Goal: Task Accomplishment & Management: Manage account settings

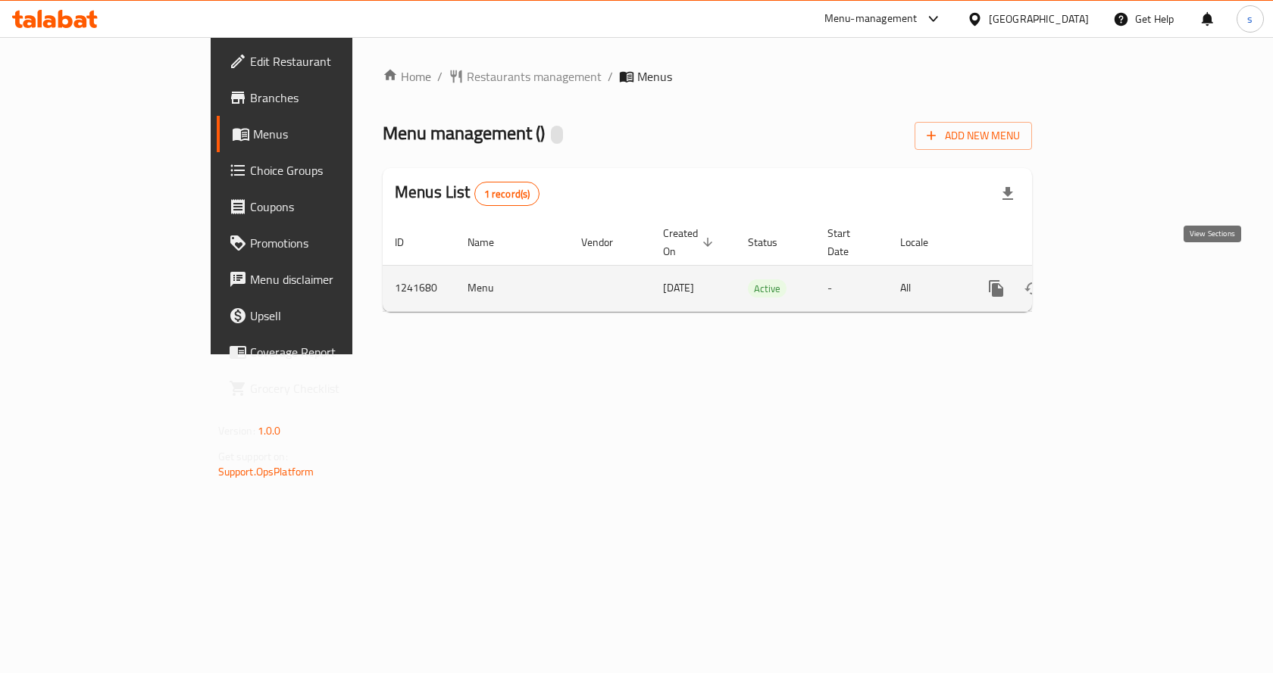
click at [1123, 270] on link "enhanced table" at bounding box center [1105, 288] width 36 height 36
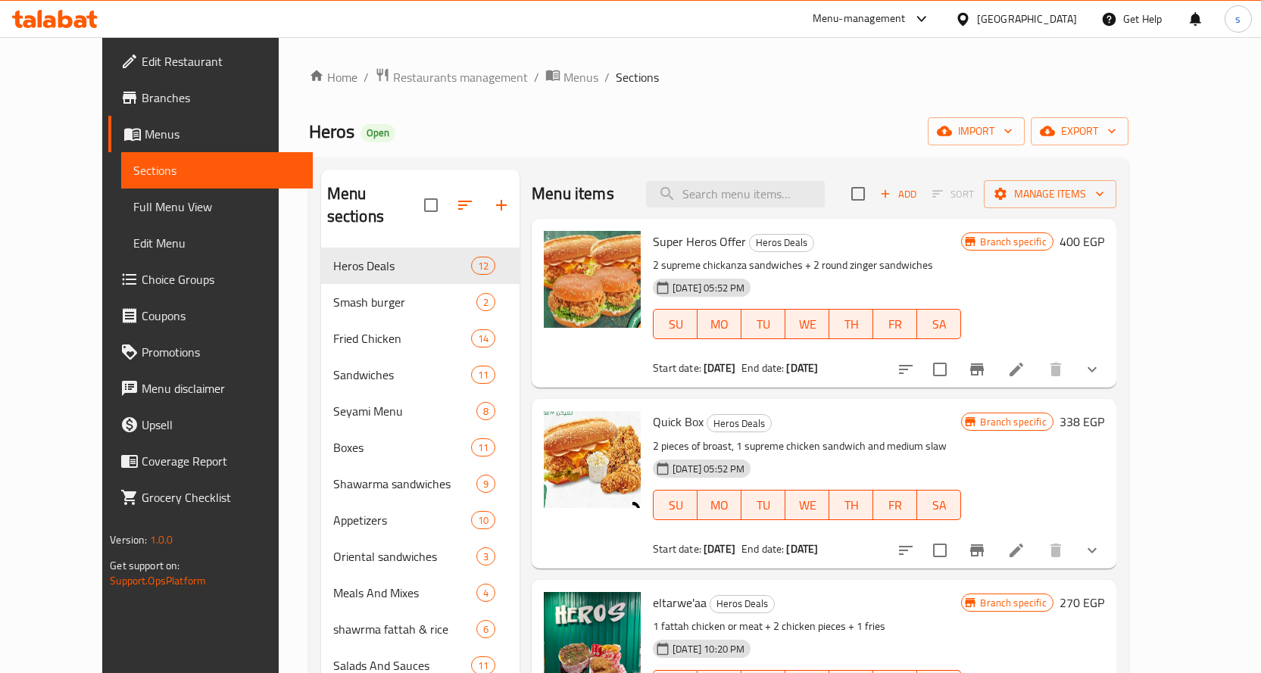
click at [142, 281] on span "Choice Groups" at bounding box center [221, 279] width 159 height 18
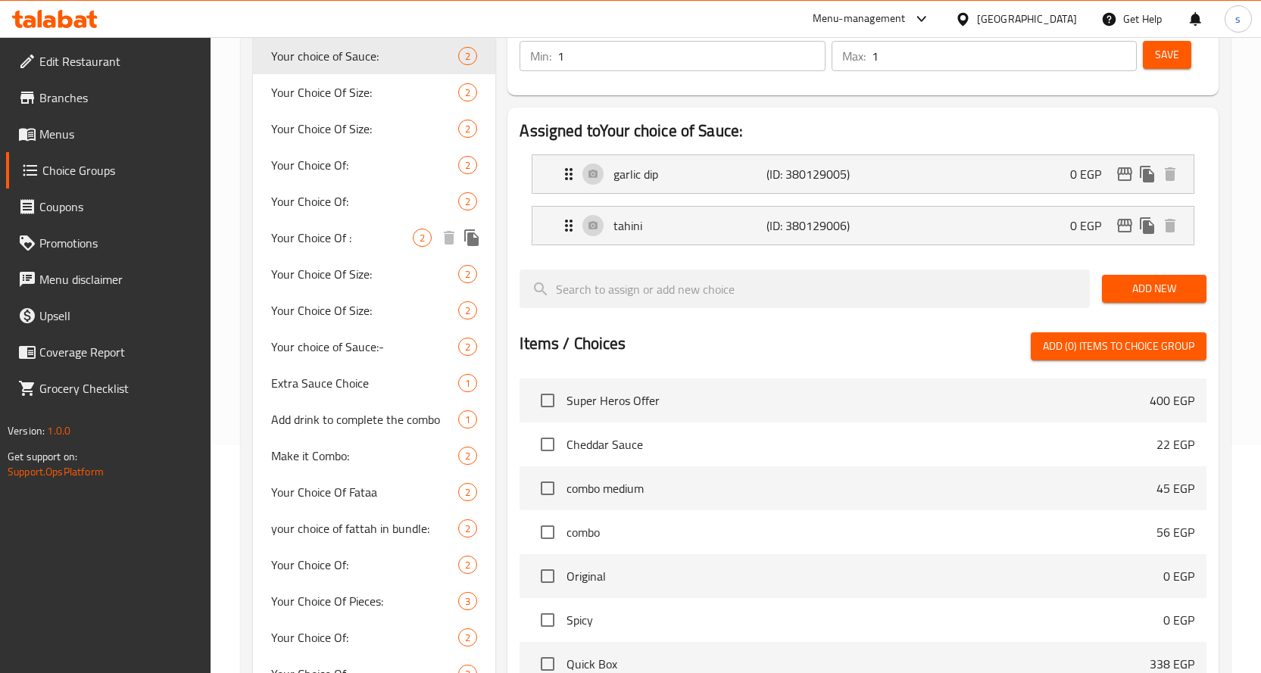
scroll to position [227, 0]
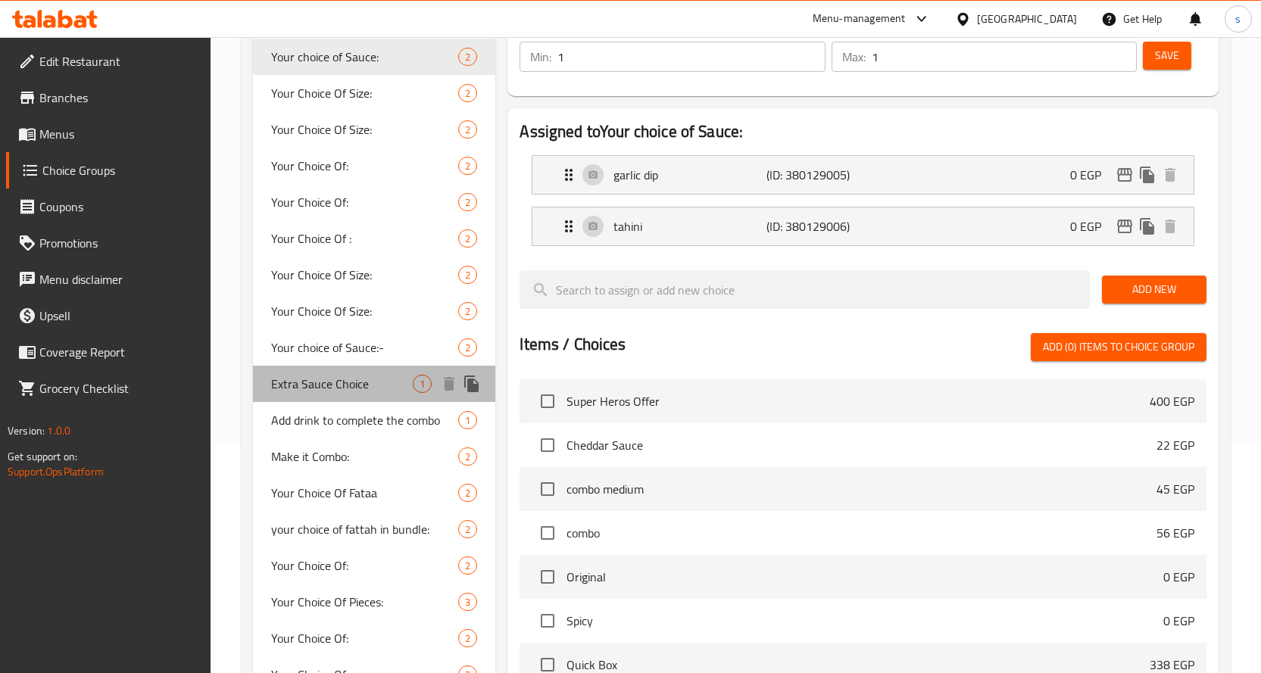
click at [345, 396] on div "Extra Sauce Choice 1" at bounding box center [374, 384] width 243 height 36
type input "Extra Sauce Choice"
type input "اختيار صلصة إضافية"
type input "0"
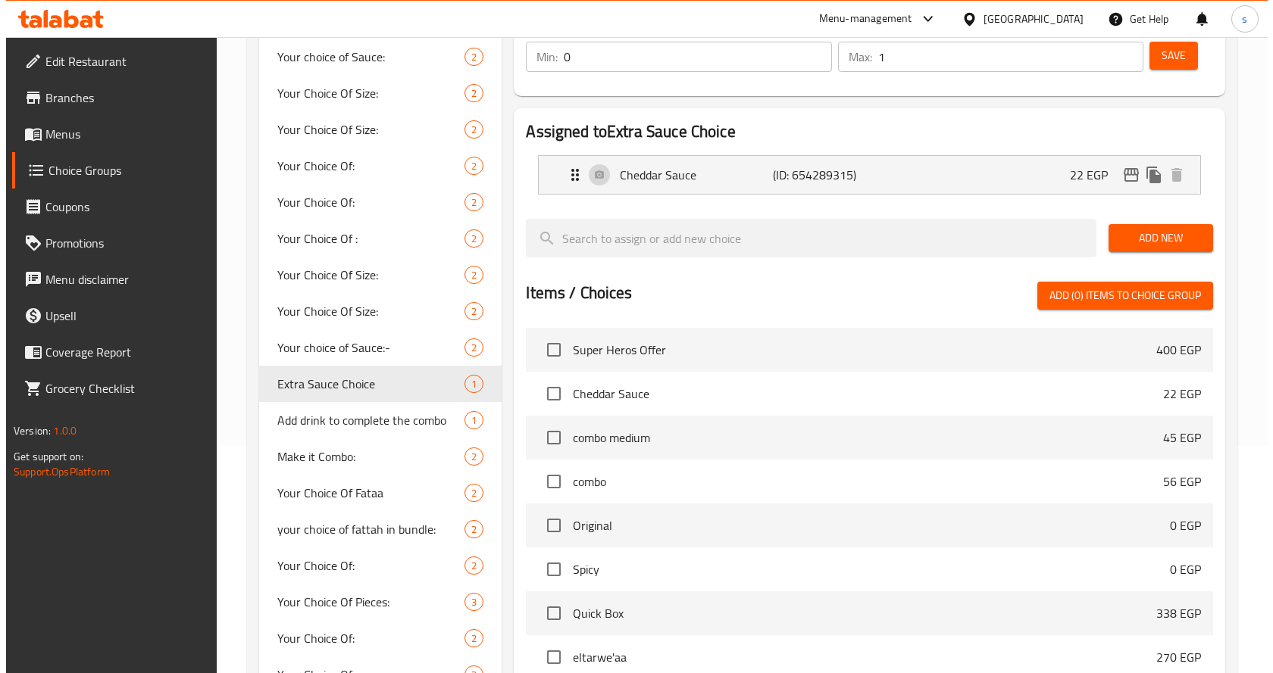
scroll to position [0, 0]
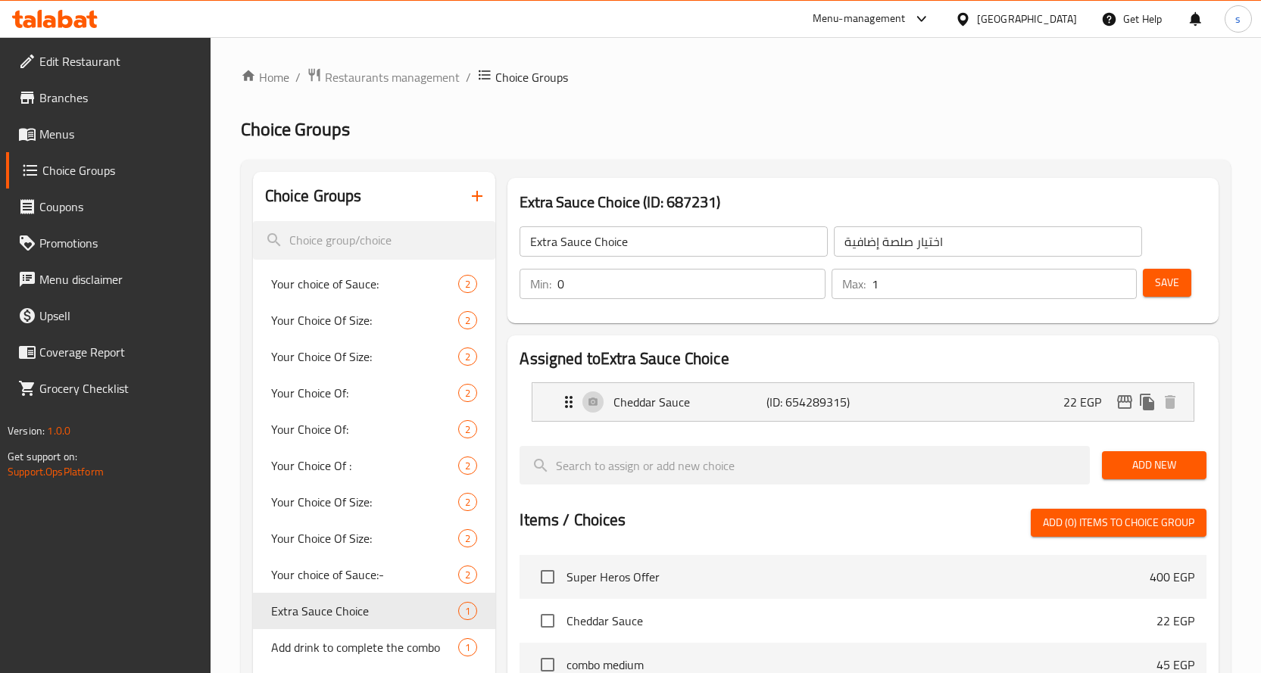
click at [782, 114] on div "Home / Restaurants management / Choice Groups Choice Groups Choice Groups Your …" at bounding box center [736, 578] width 990 height 1022
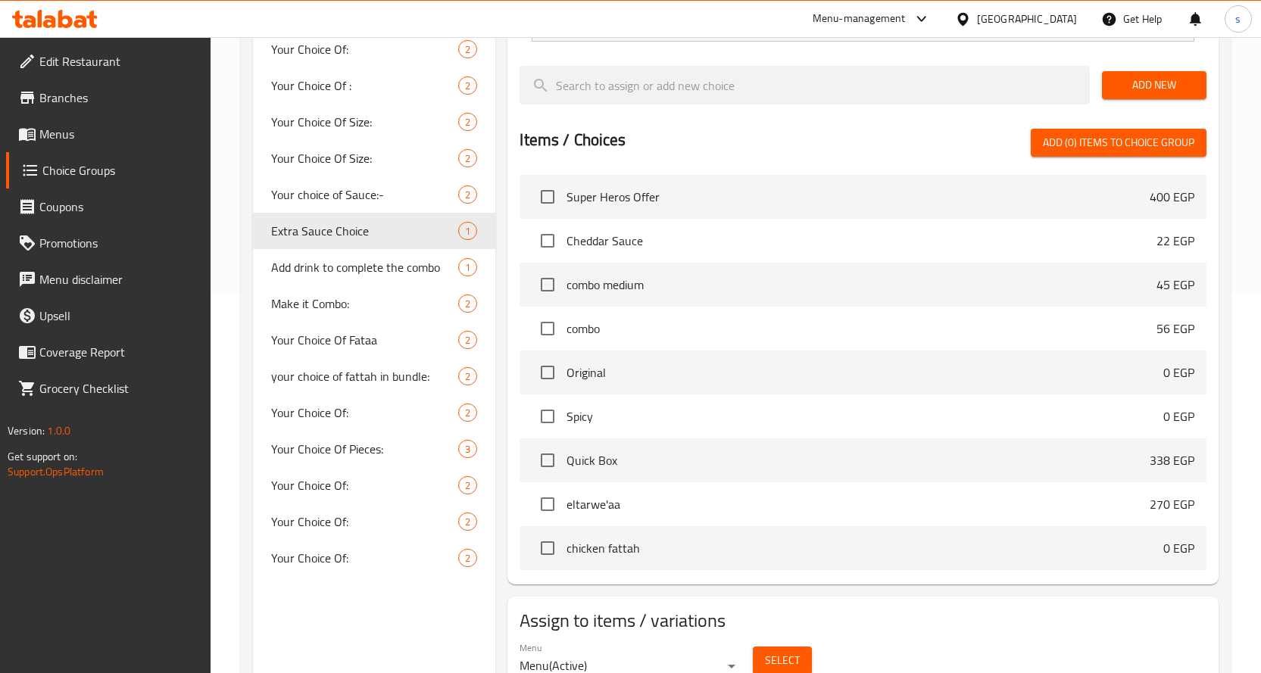
scroll to position [219, 0]
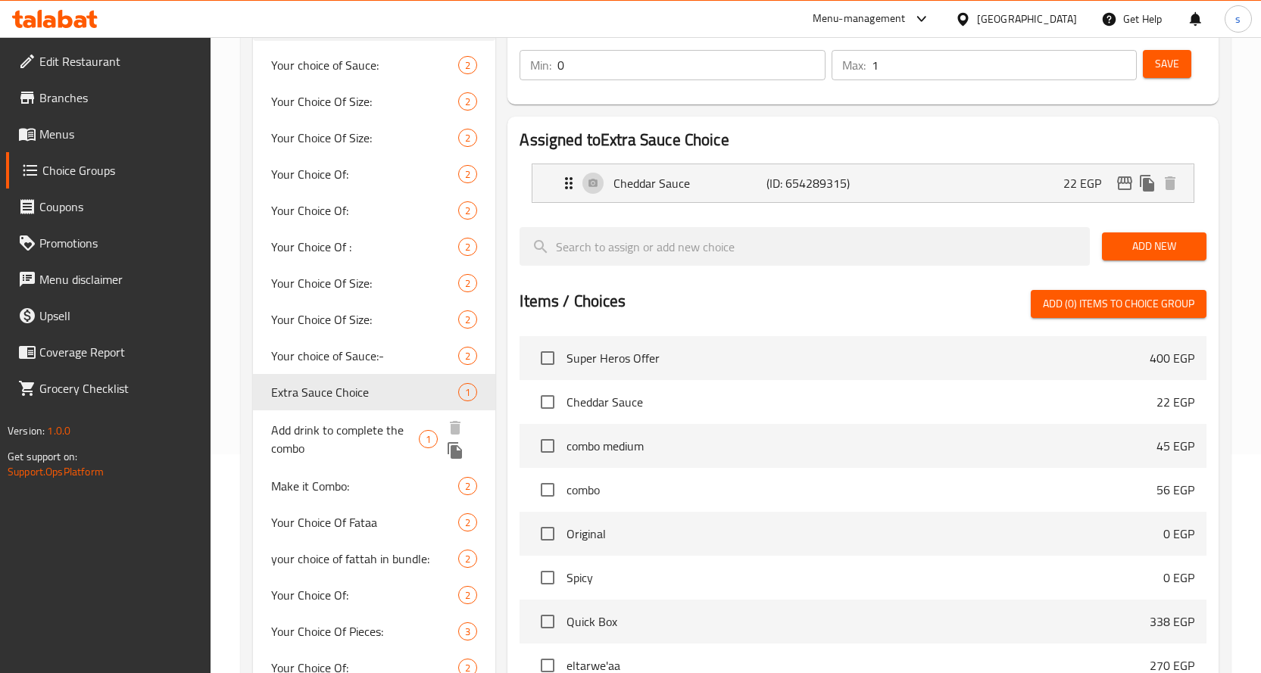
click at [358, 424] on span "Add drink to complete the combo" at bounding box center [345, 439] width 148 height 36
type input "Add drink to complete the combo"
type input "أضف مشروبًا لإكمال الكومبو"
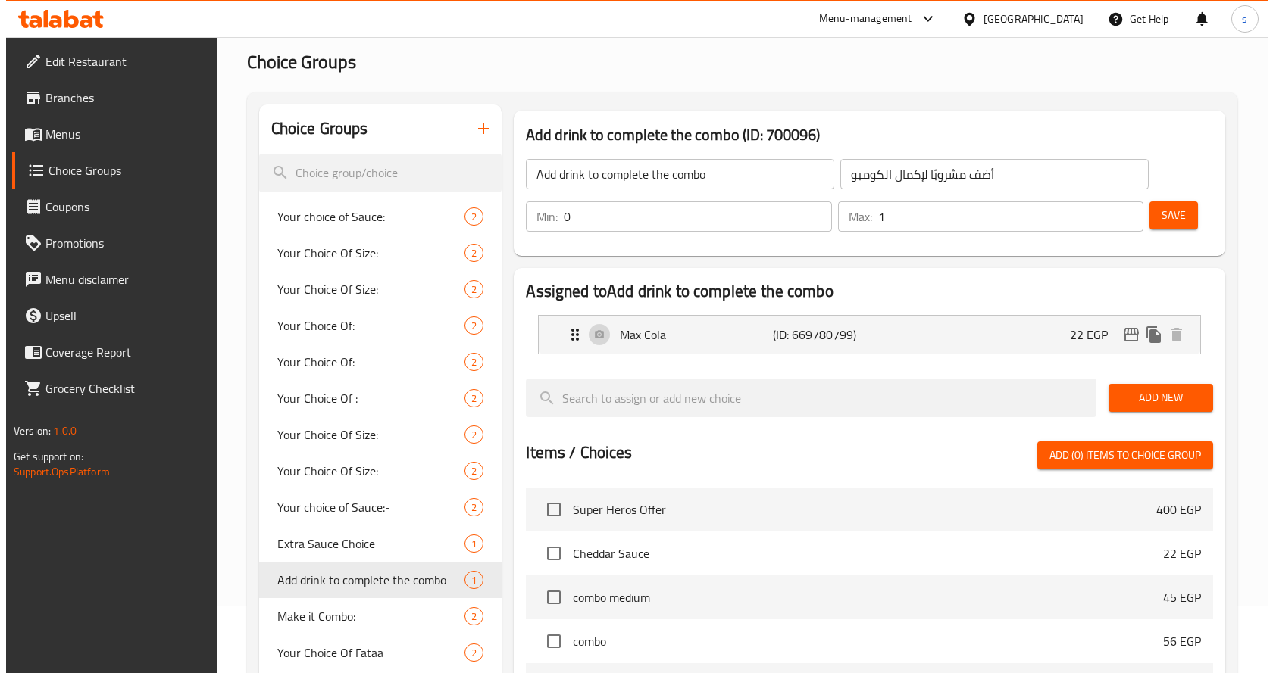
scroll to position [0, 0]
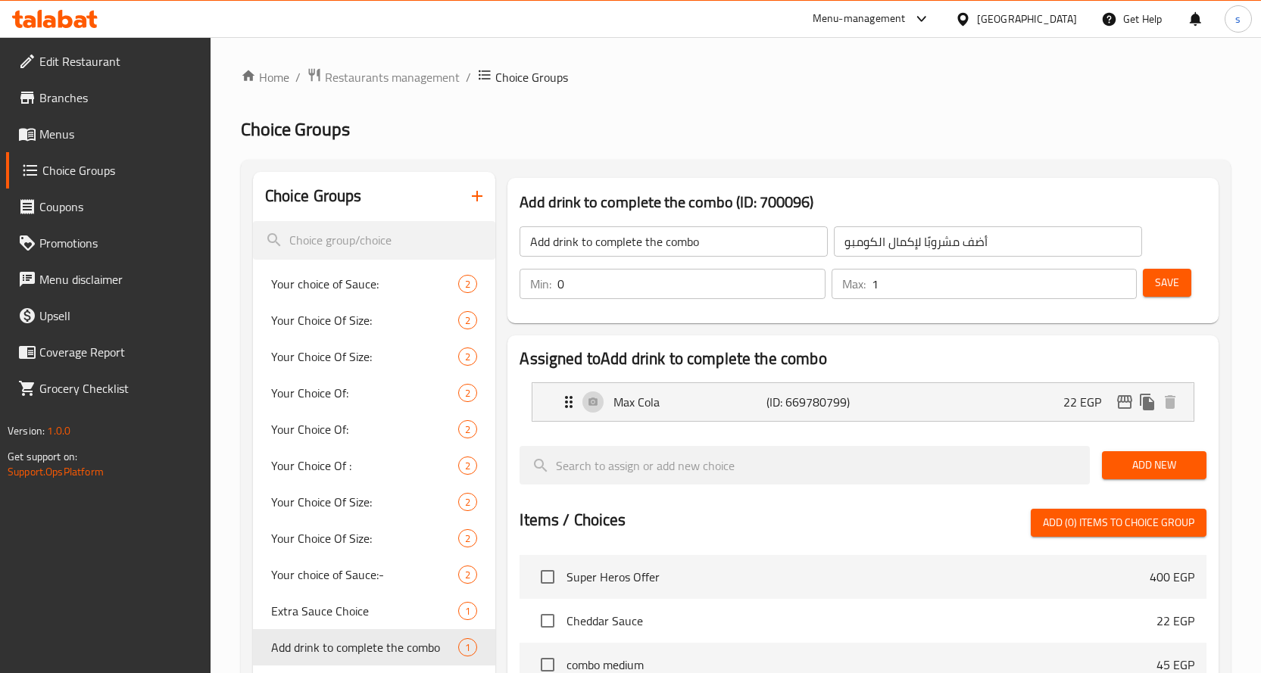
click at [901, 115] on div "Home / Restaurants management / Choice Groups Choice Groups Choice Groups Your …" at bounding box center [736, 578] width 990 height 1022
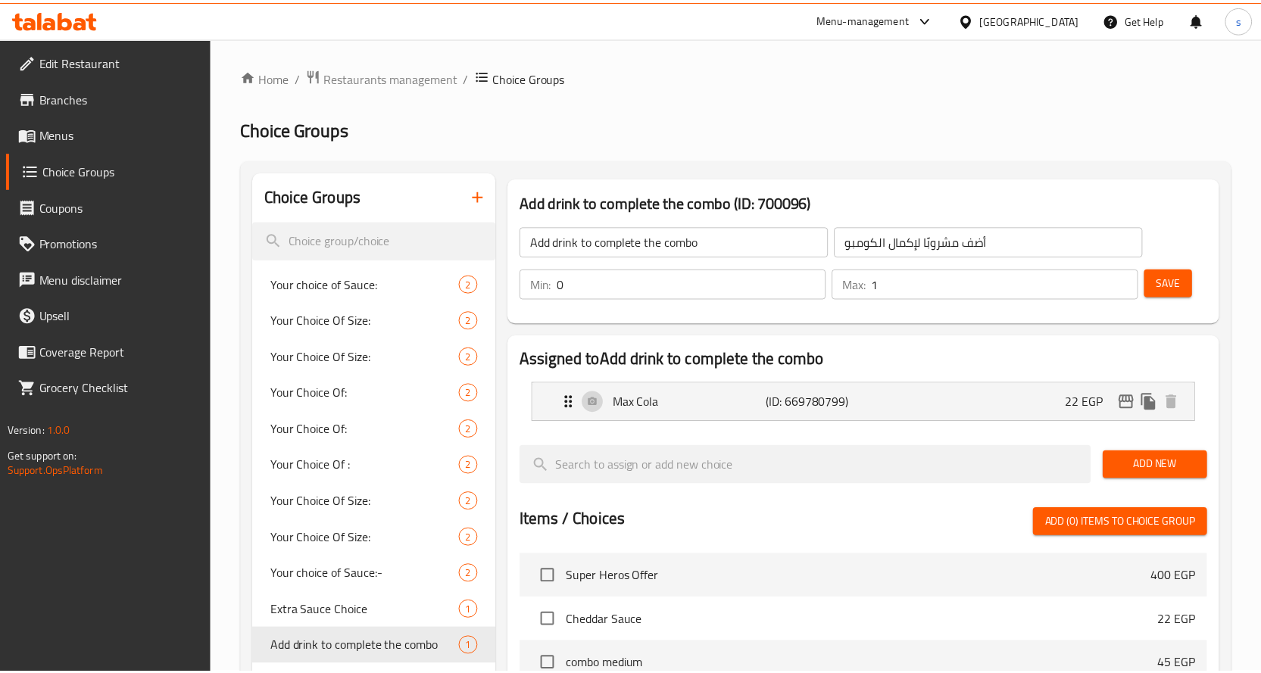
scroll to position [446, 0]
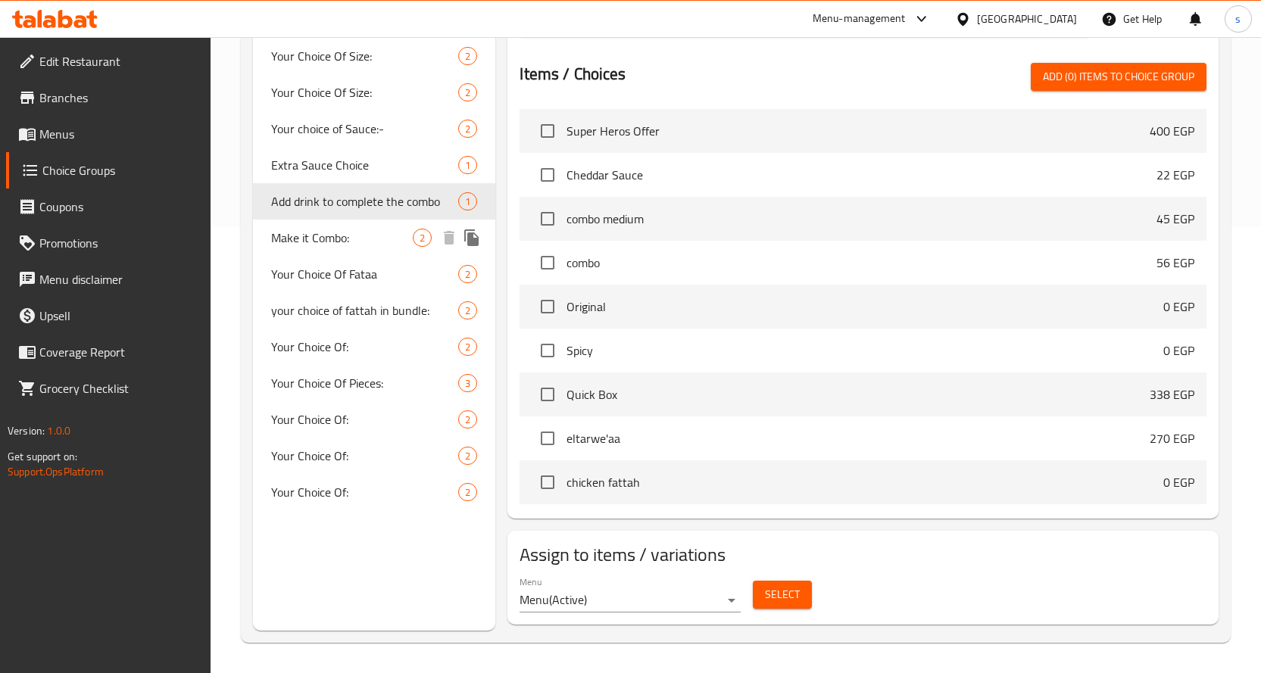
click at [348, 251] on div "Make it Combo: 2" at bounding box center [374, 238] width 243 height 36
type input "Make it Combo:"
type input "زود كومبو"
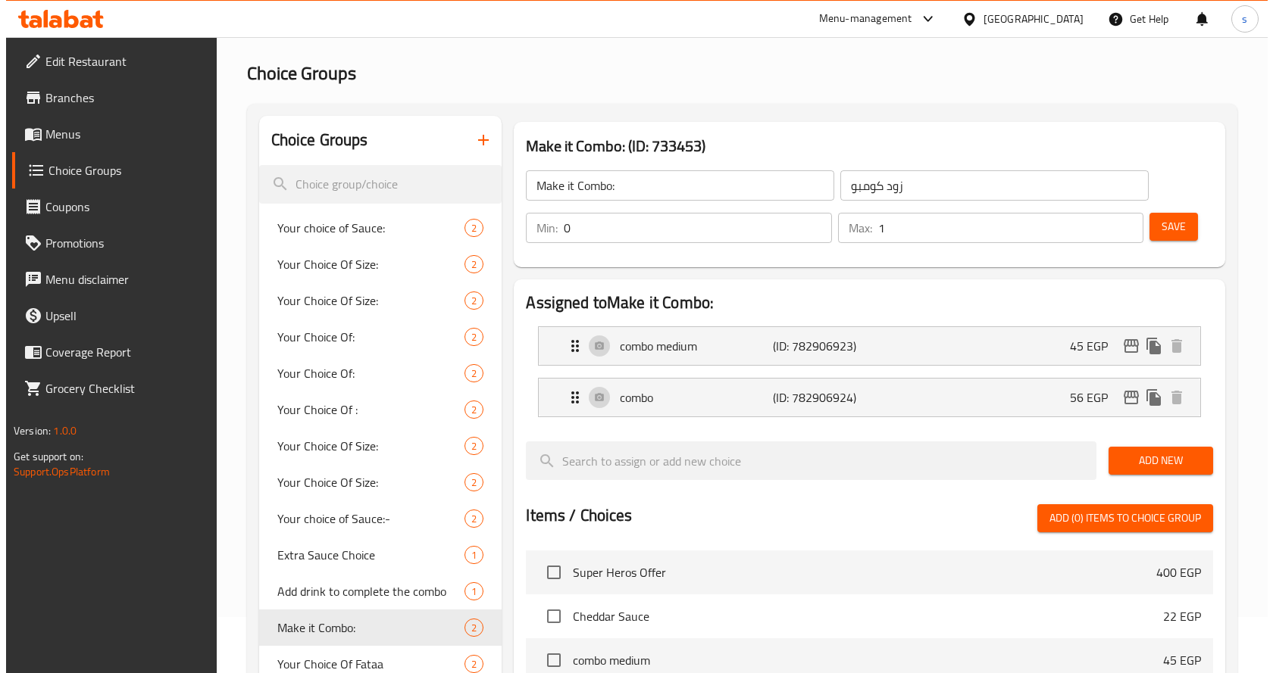
scroll to position [0, 0]
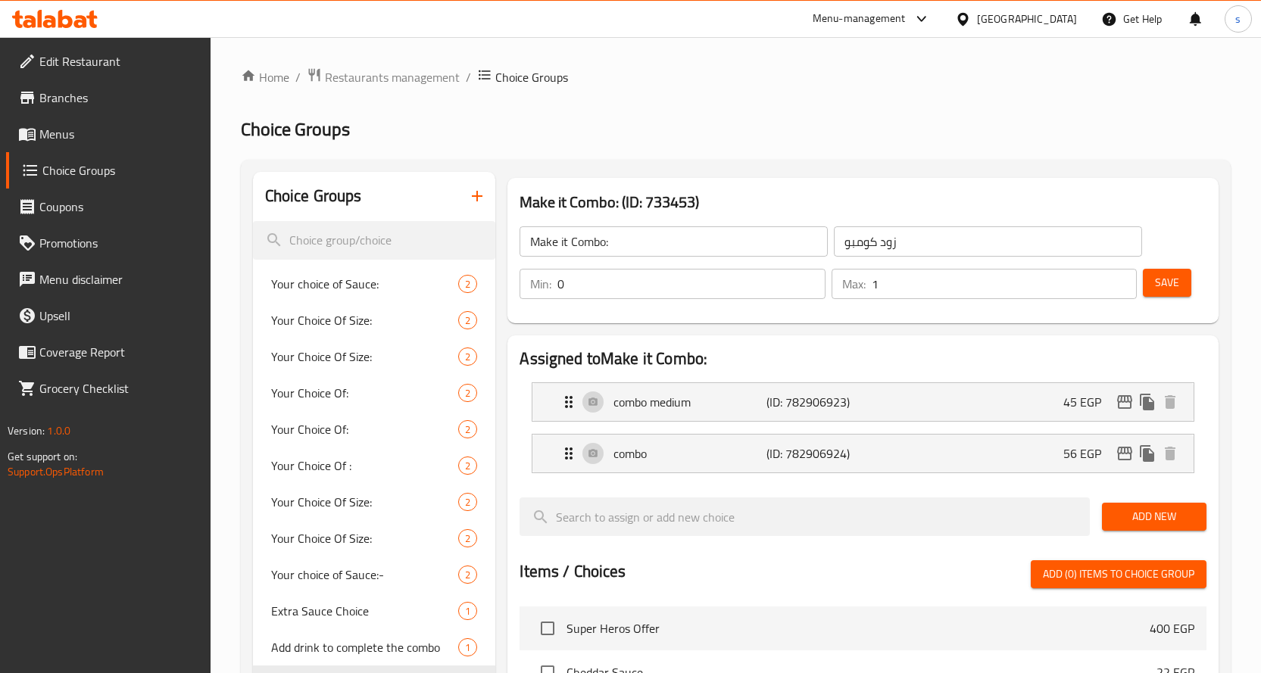
click at [809, 122] on h2 "Choice Groups" at bounding box center [736, 129] width 990 height 24
click at [426, 77] on span "Restaurants management" at bounding box center [392, 77] width 135 height 18
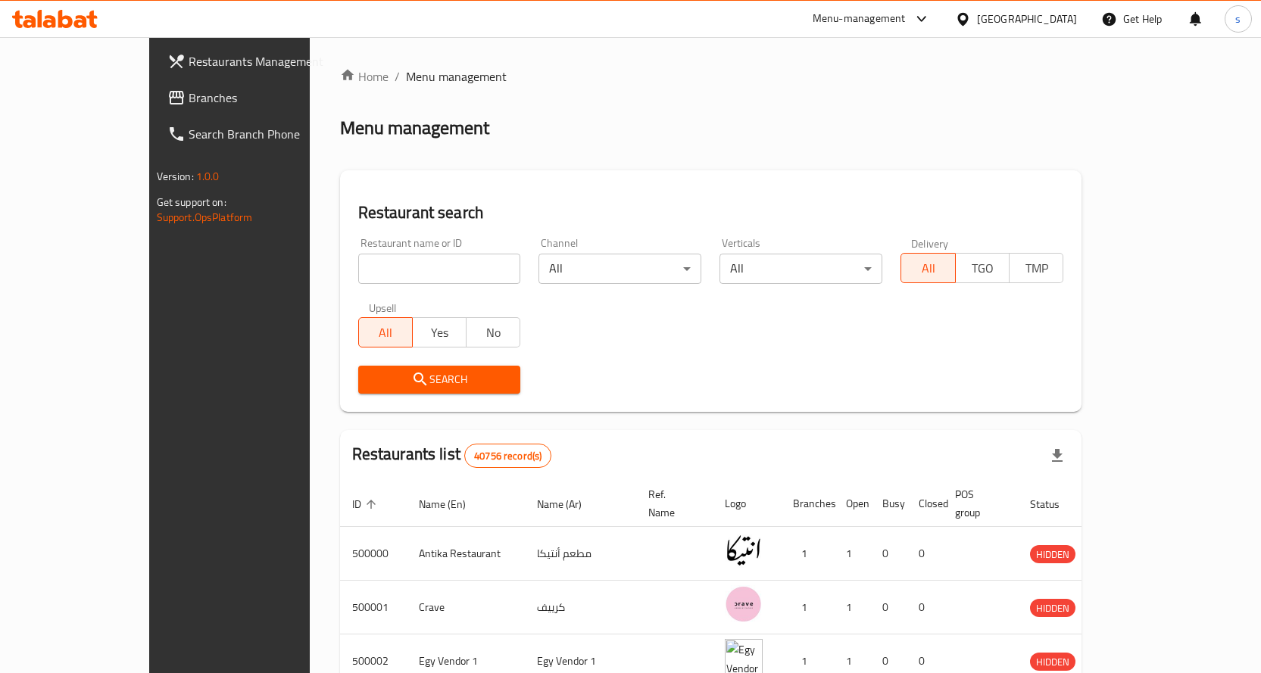
click at [155, 110] on link "Branches" at bounding box center [257, 98] width 205 height 36
